Goal: Information Seeking & Learning: Learn about a topic

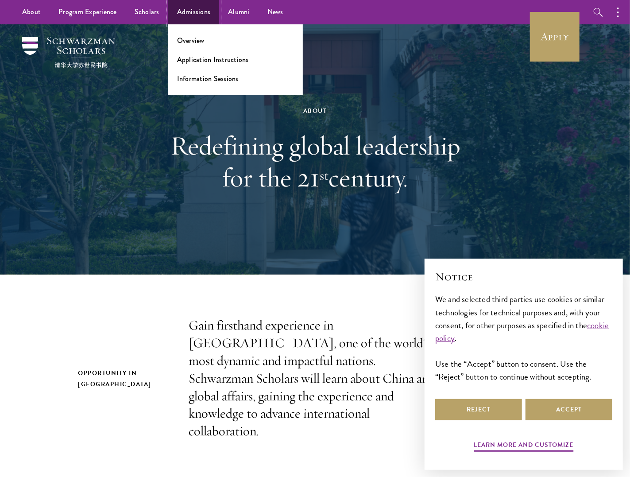
click at [201, 12] on link "Admissions" at bounding box center [193, 12] width 51 height 24
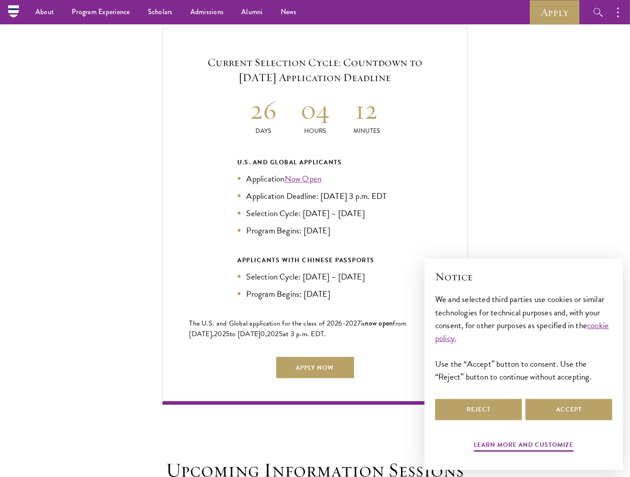
scroll to position [1869, 0]
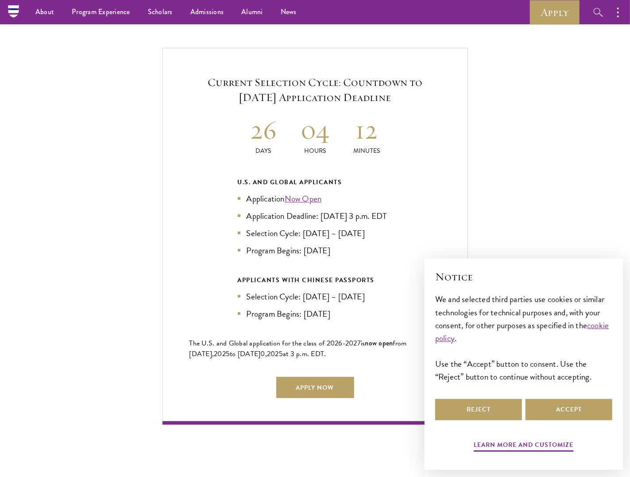
click at [384, 209] on li "Application Deadline: [DATE] 3 p.m. EDT" at bounding box center [315, 215] width 155 height 13
